Goal: Transaction & Acquisition: Purchase product/service

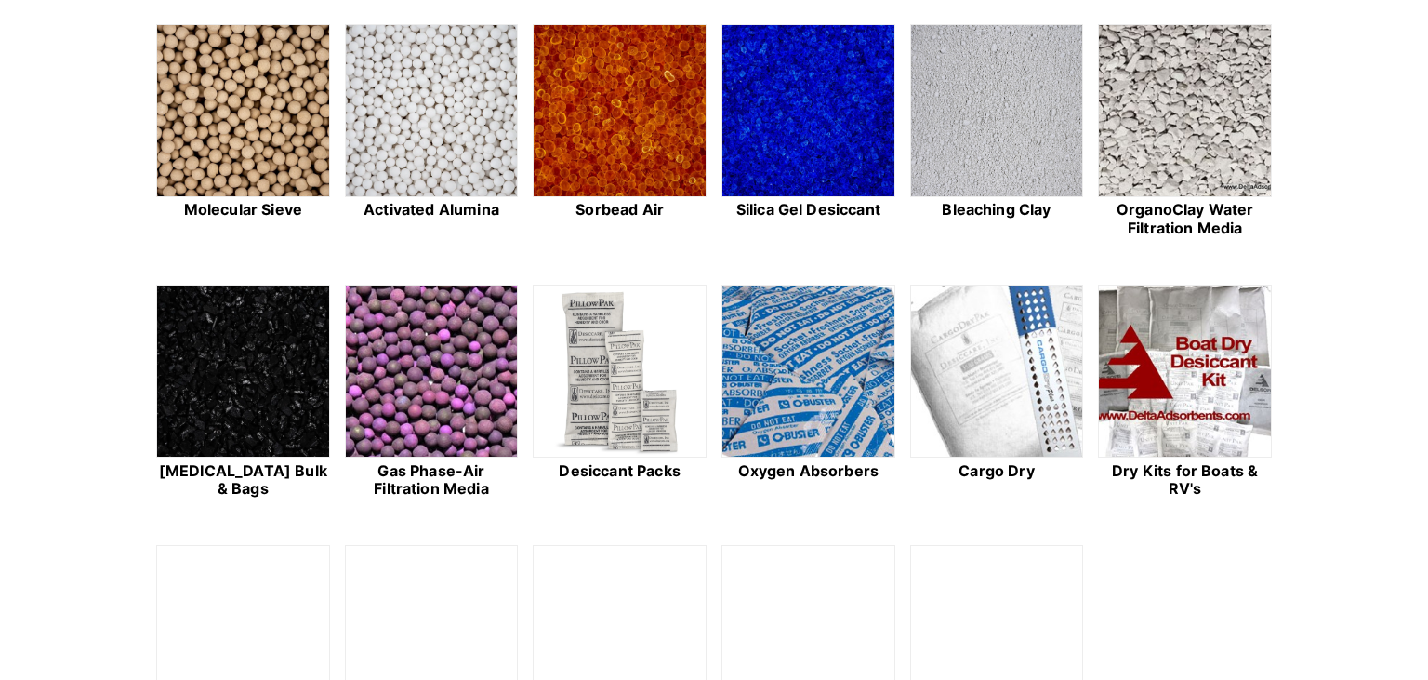
scroll to position [647, 0]
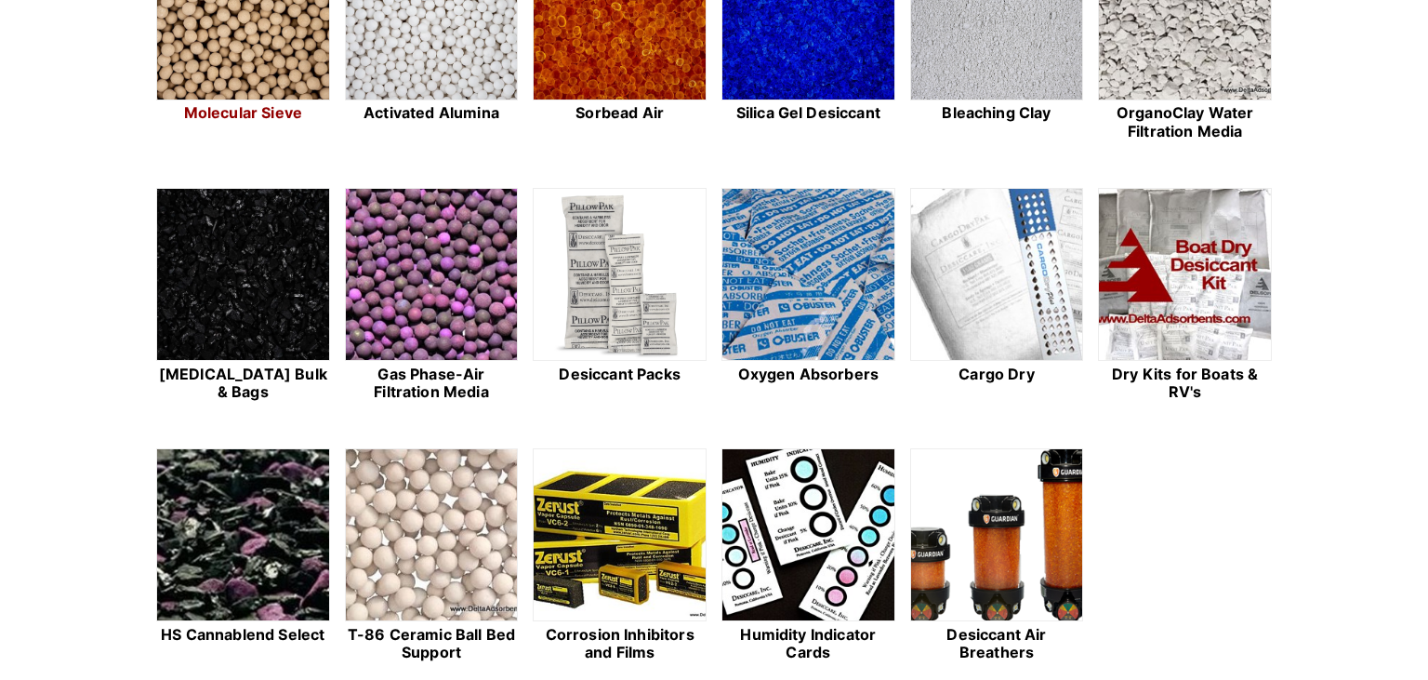
click at [312, 99] on img at bounding box center [243, 14] width 172 height 173
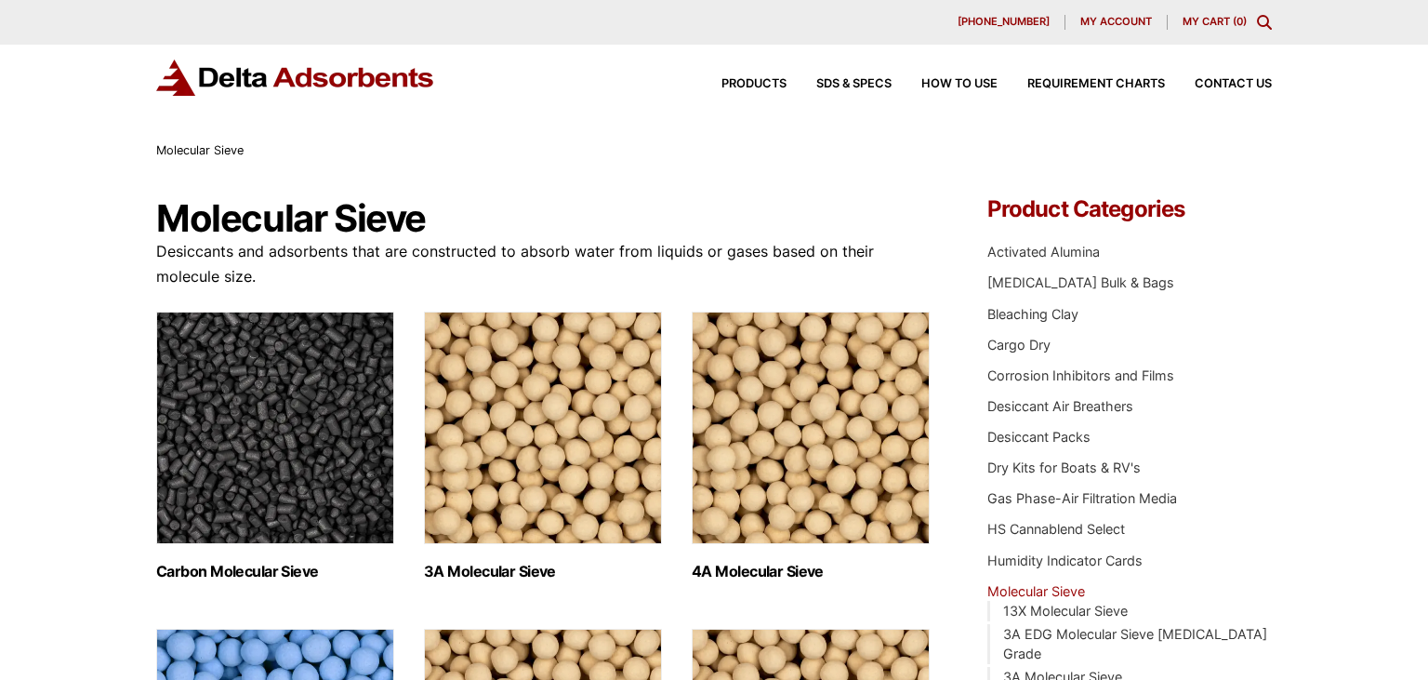
click at [617, 466] on img "Visit product category 3A Molecular Sieve" at bounding box center [543, 428] width 238 height 232
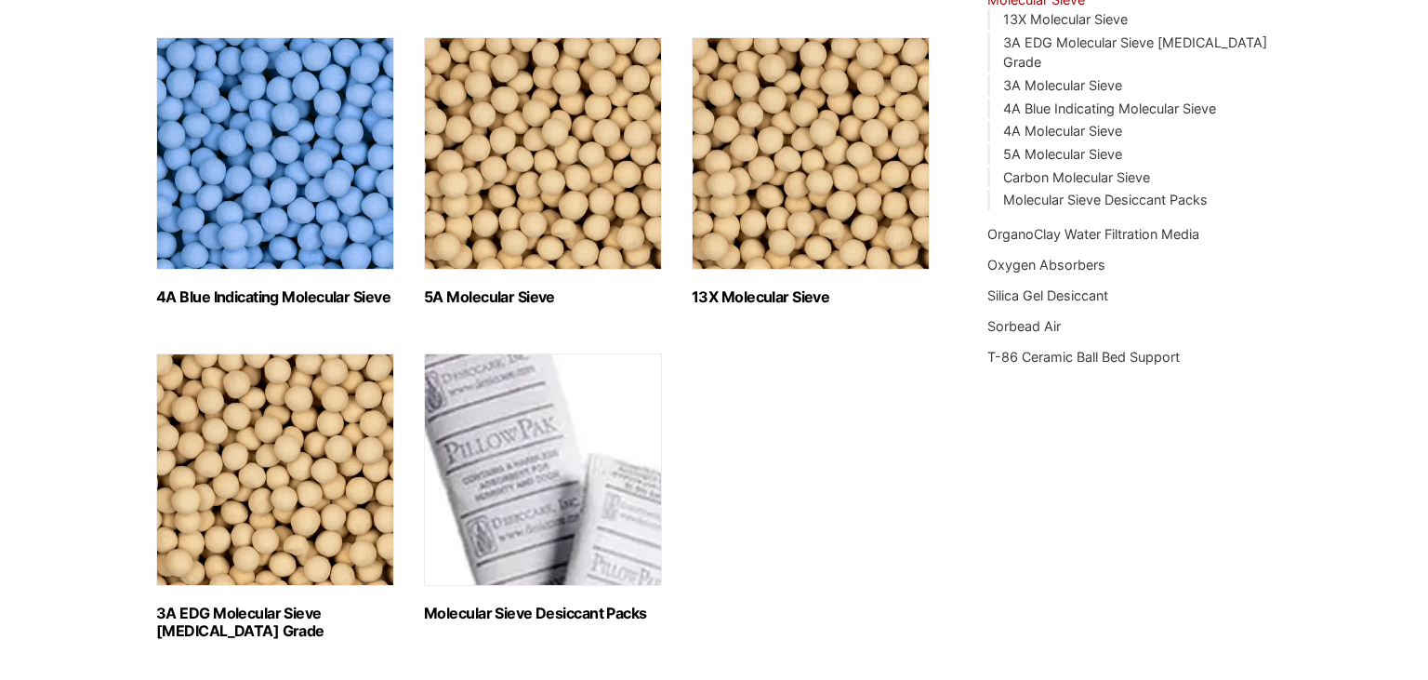
scroll to position [614, 0]
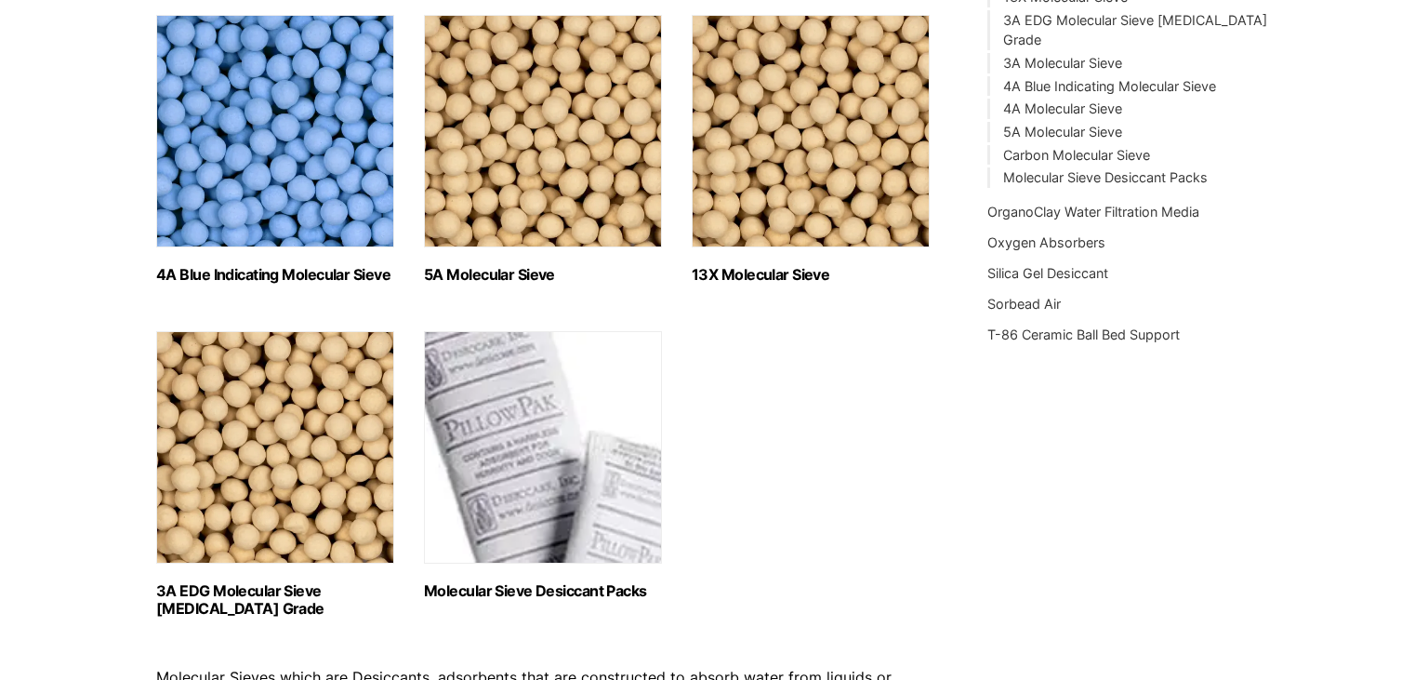
click at [234, 436] on img "Visit product category 3A EDG Molecular Sieve Ethanol Grade" at bounding box center [275, 447] width 238 height 232
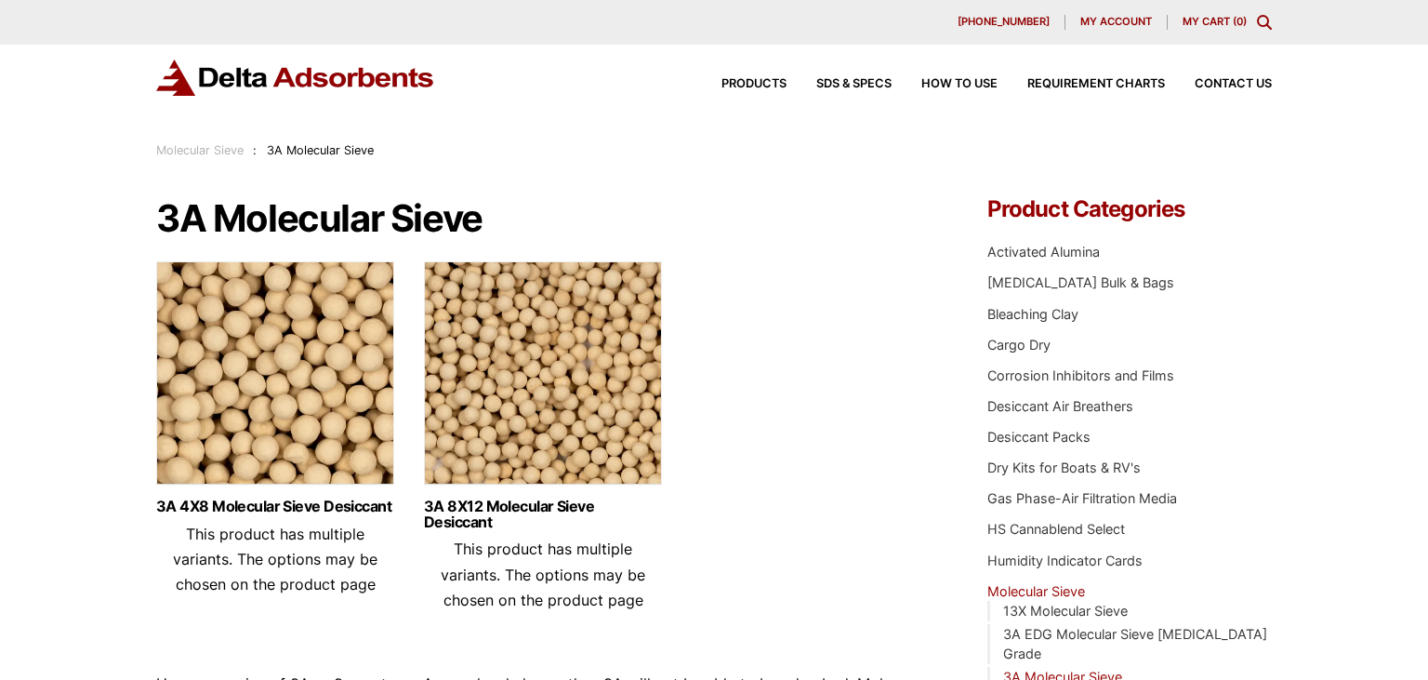
click at [580, 438] on img at bounding box center [543, 377] width 238 height 232
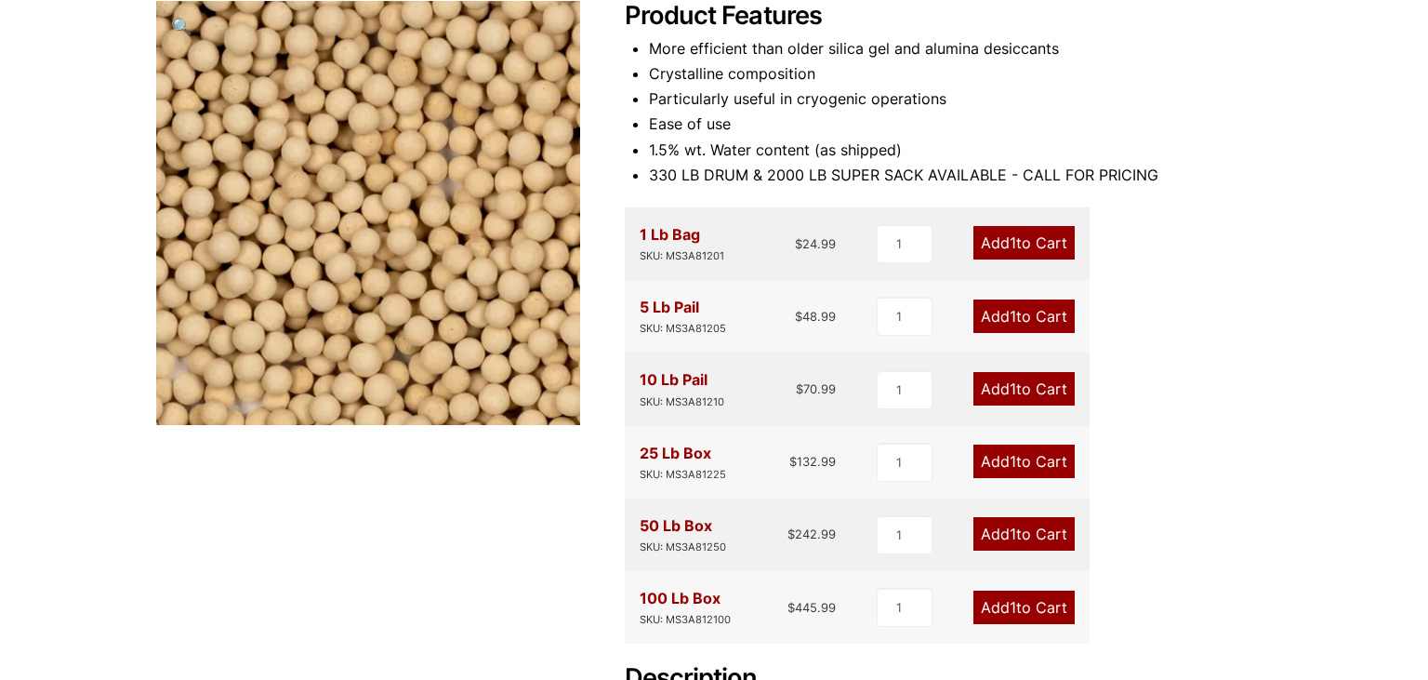
scroll to position [277, 0]
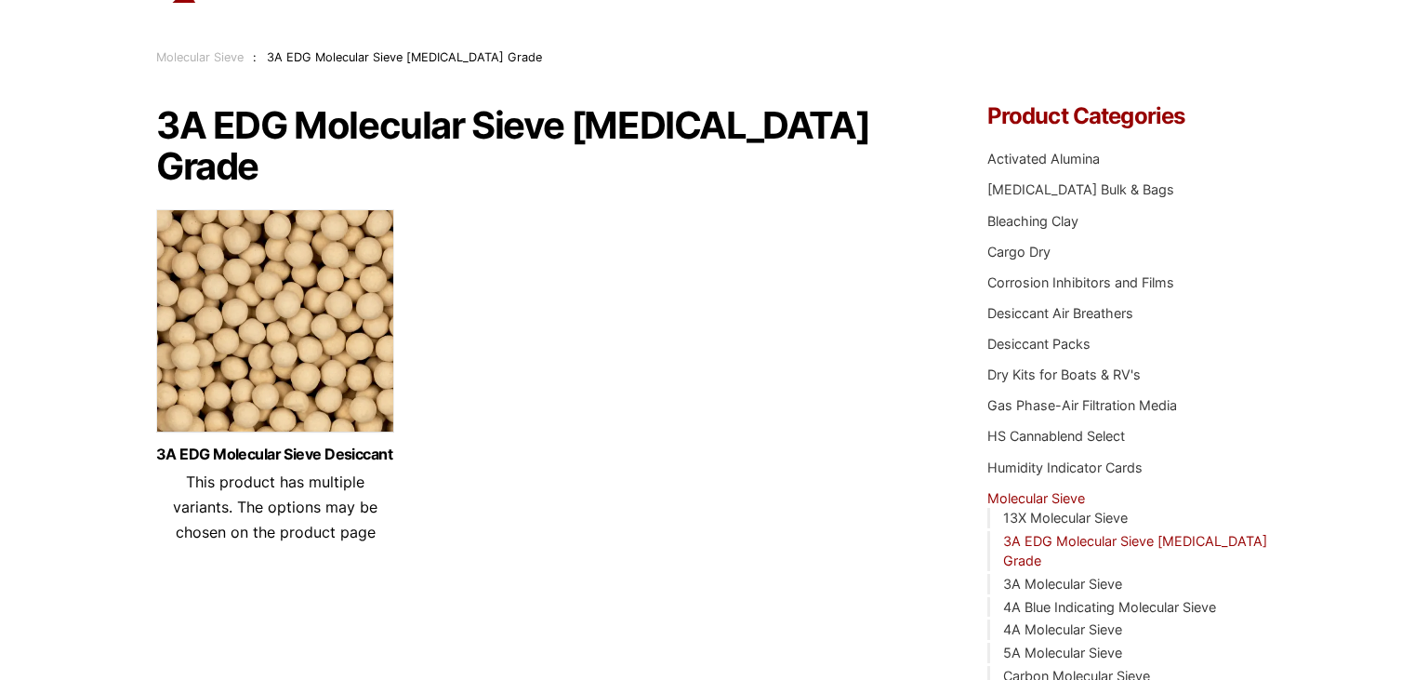
scroll to position [48, 0]
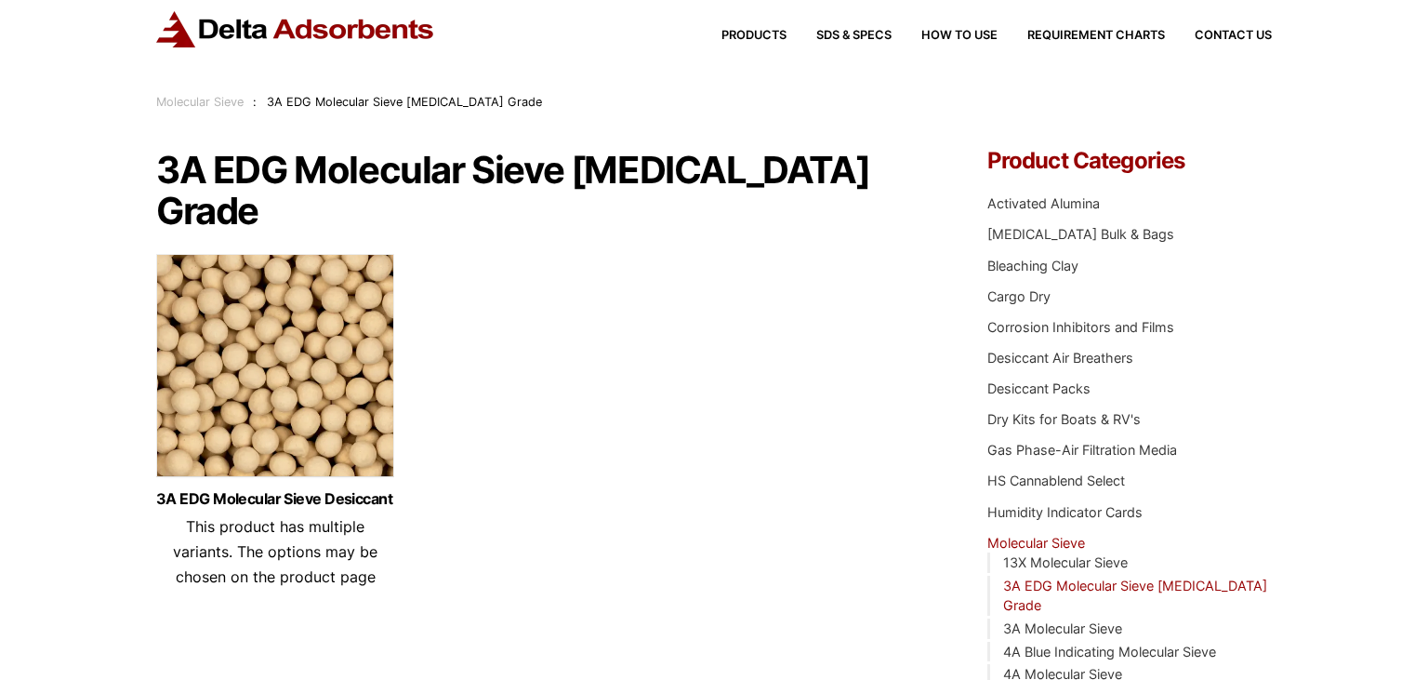
click at [281, 430] on img at bounding box center [275, 370] width 238 height 232
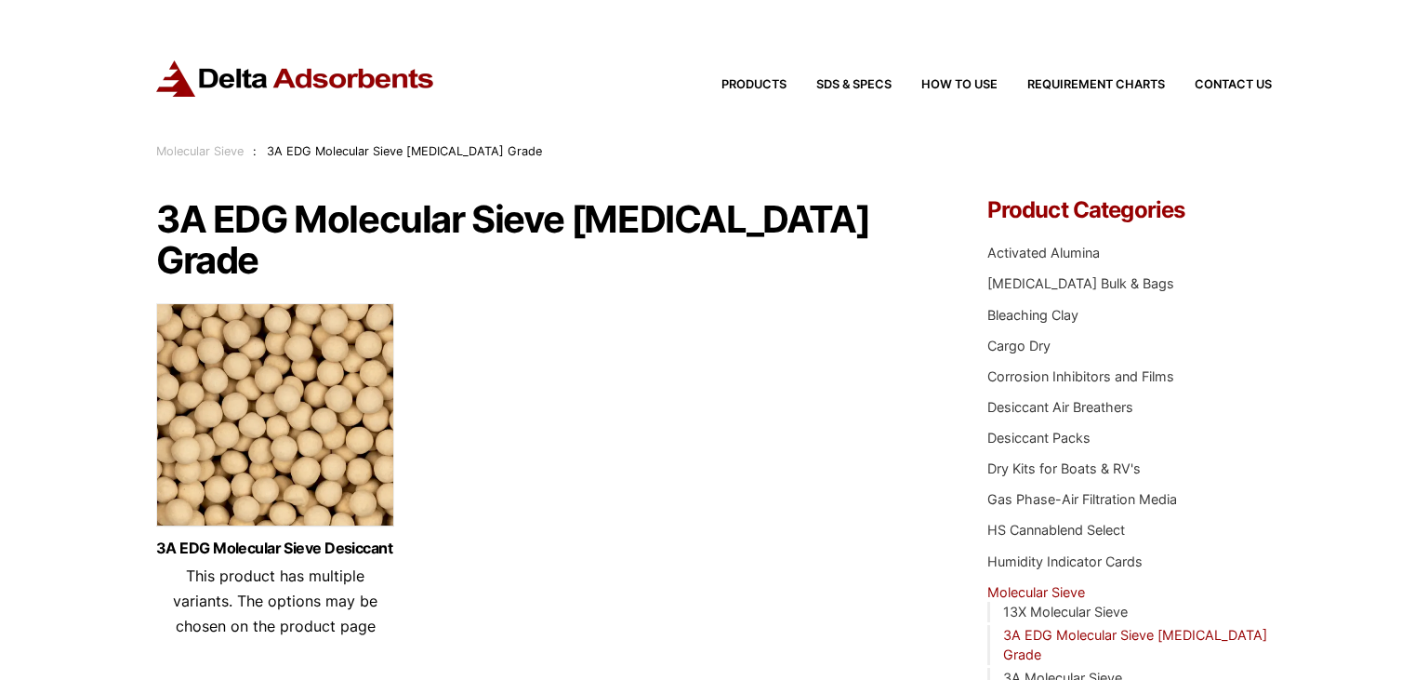
scroll to position [0, 0]
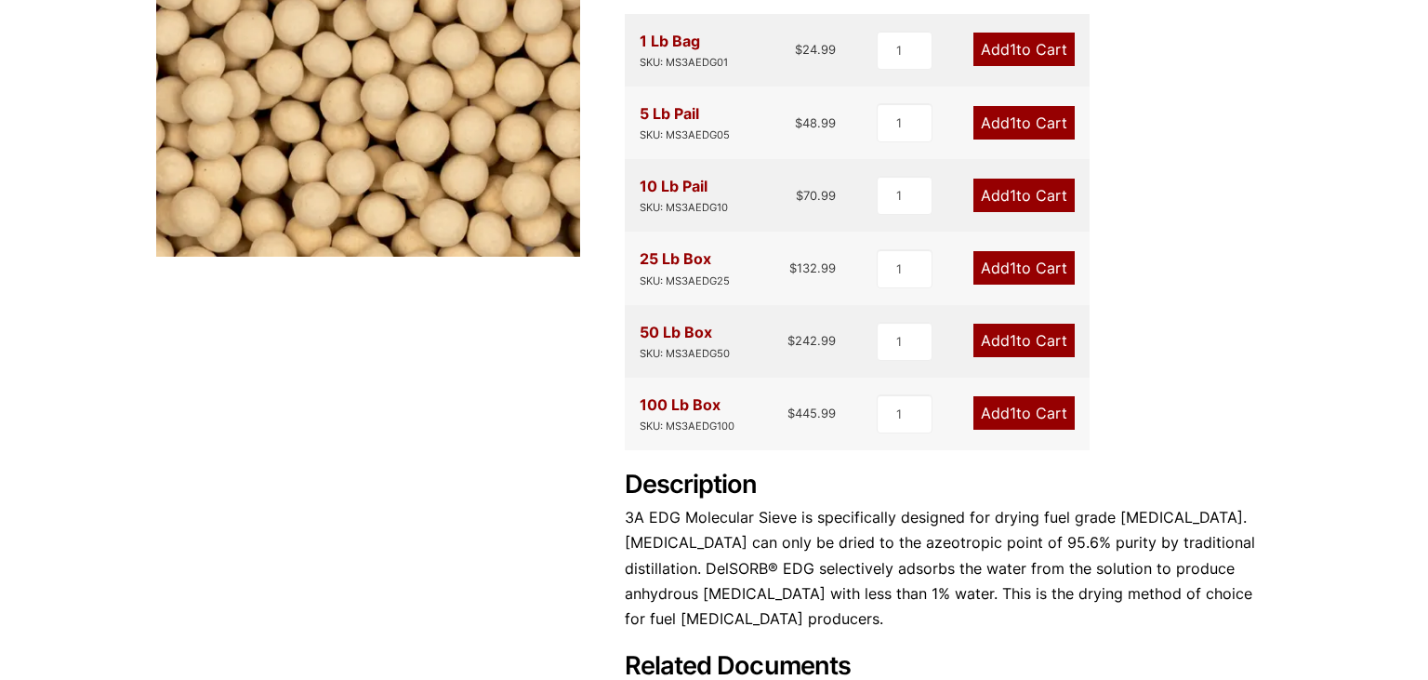
scroll to position [392, 0]
